Goal: Find specific page/section: Find specific page/section

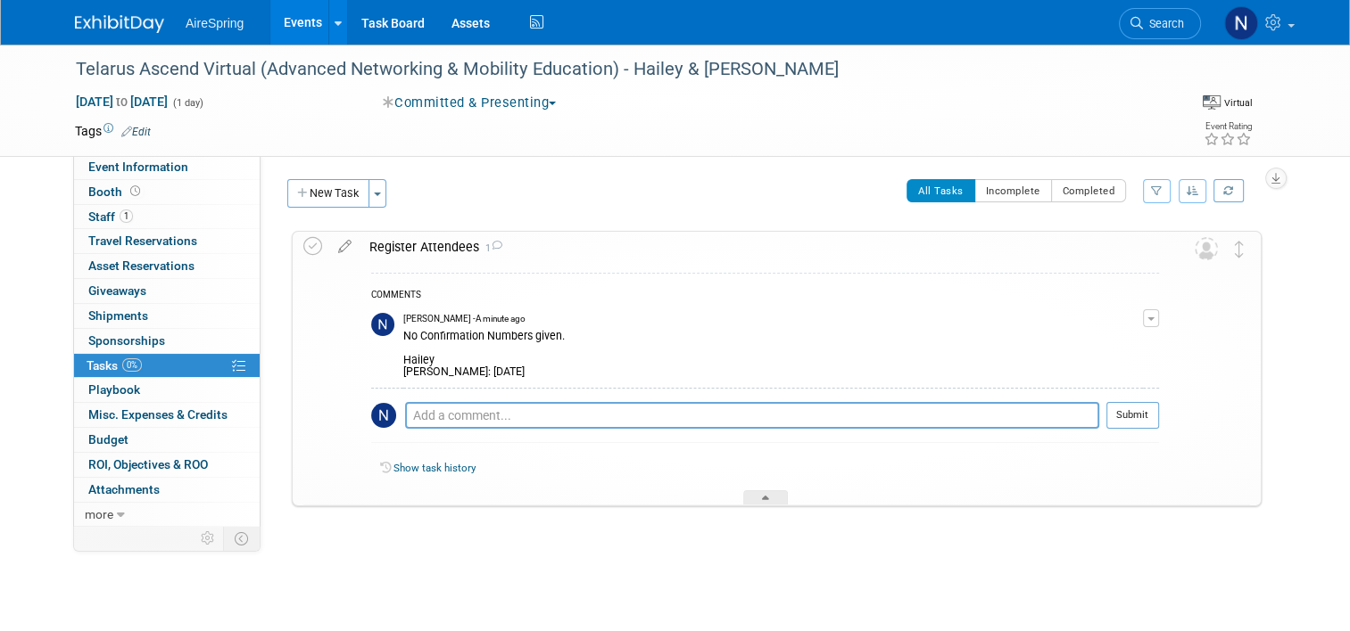
click at [278, 31] on link "Events" at bounding box center [302, 22] width 65 height 45
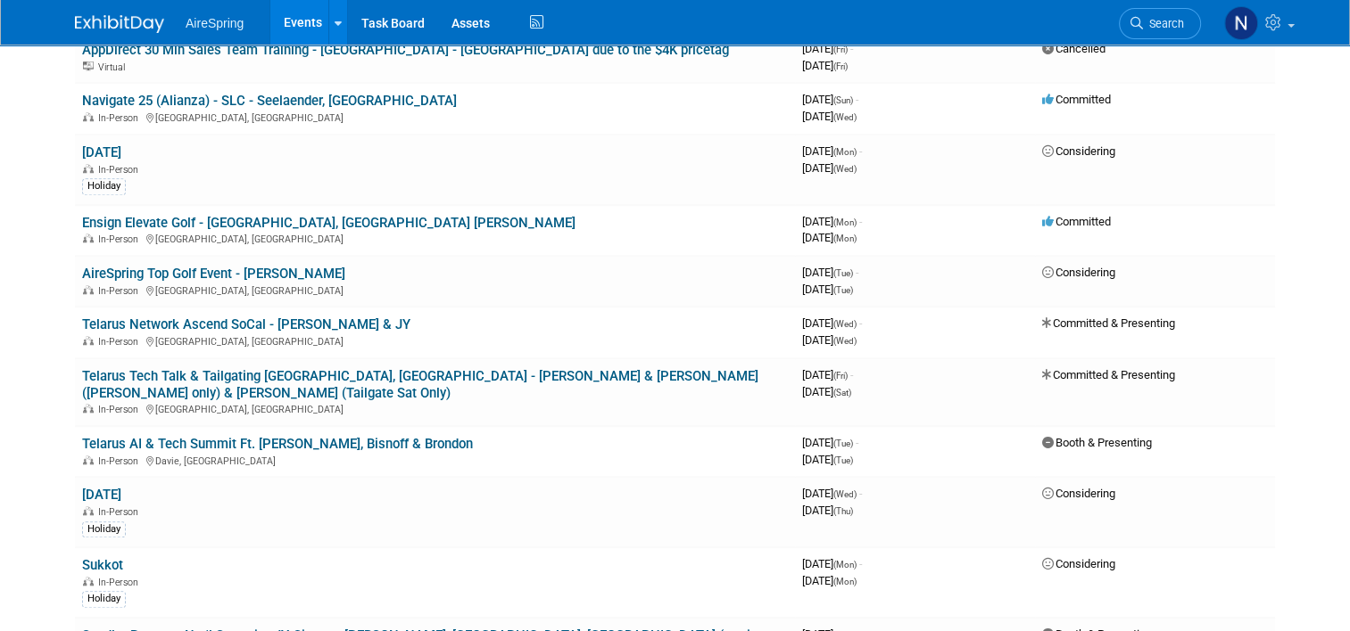
scroll to position [1516, 0]
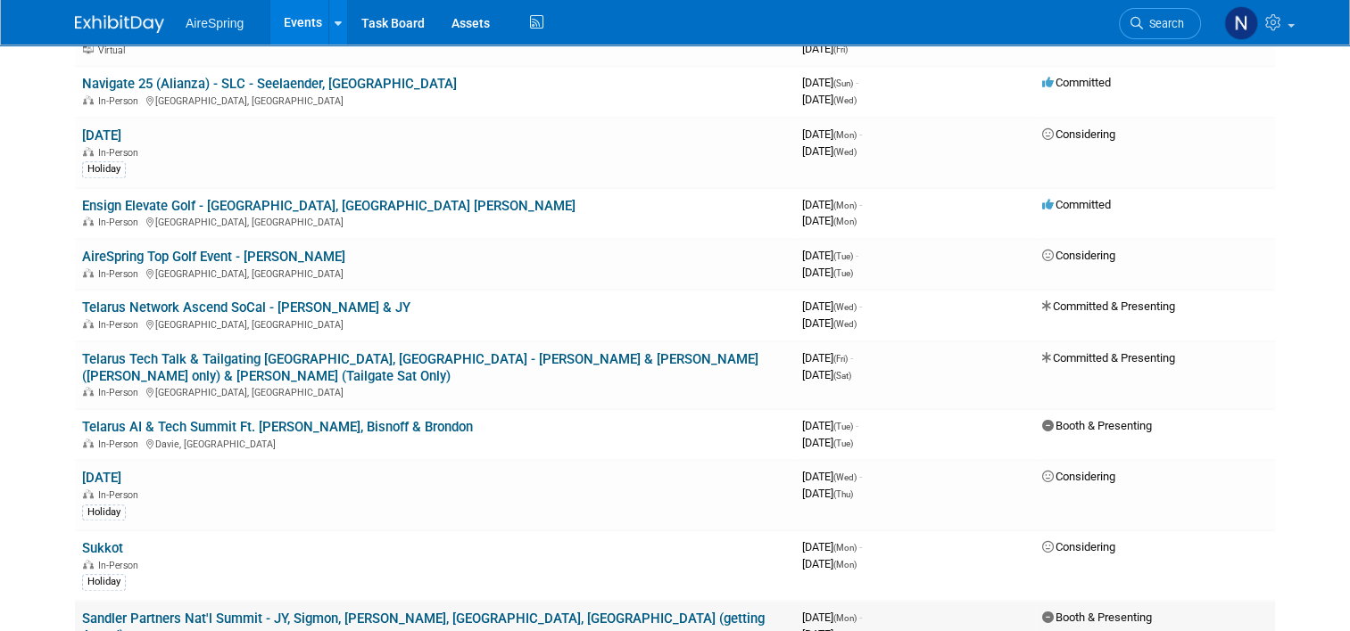
click at [399, 611] on link "Sandler Partners Nat'l Summit - JY, Sigmon, [PERSON_NAME], [GEOGRAPHIC_DATA], […" at bounding box center [423, 627] width 682 height 33
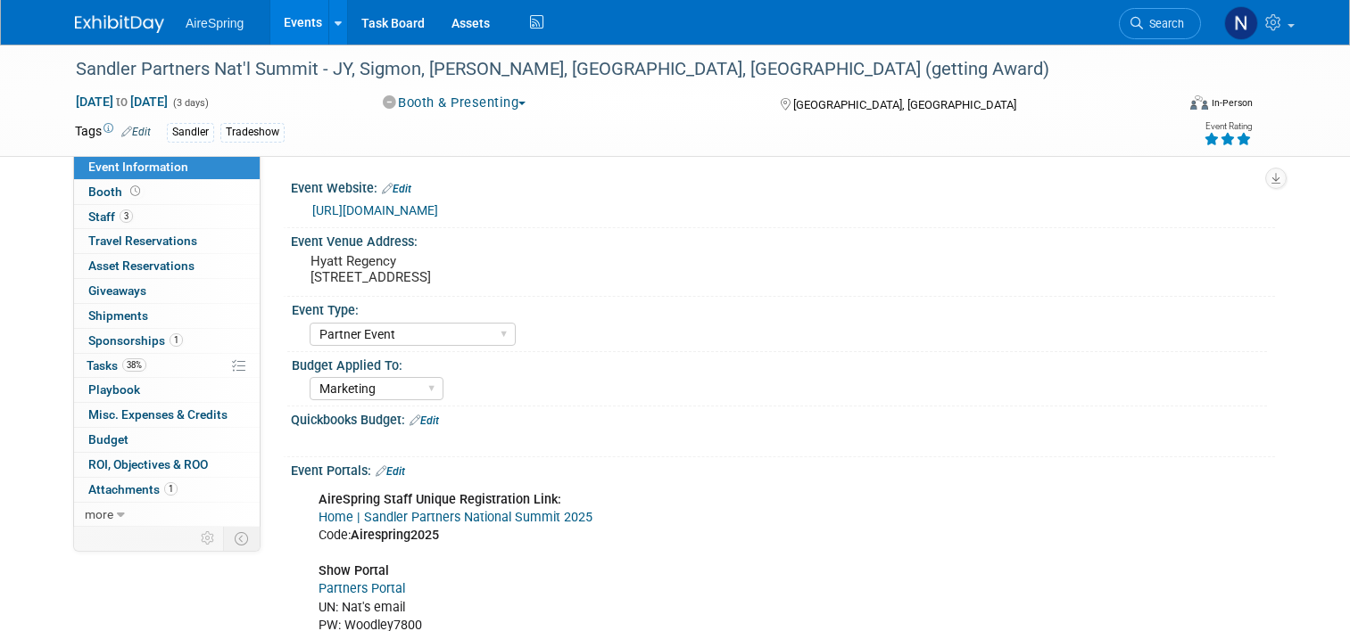
select select "Partner Event"
select select "Marketing"
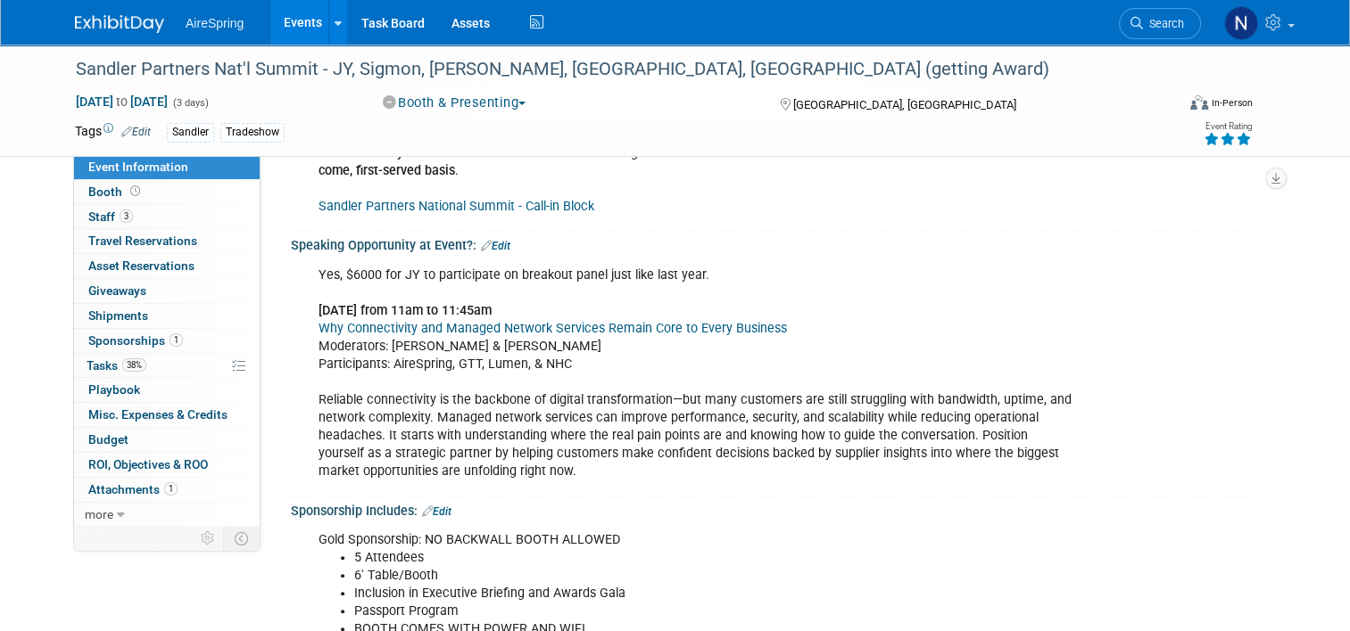
scroll to position [1695, 0]
